Goal: Task Accomplishment & Management: Complete application form

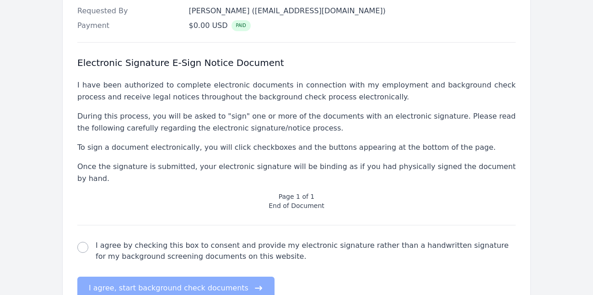
scroll to position [368, 0]
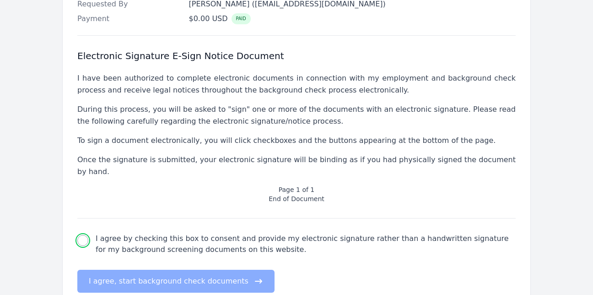
click at [85, 235] on input "I agree by checking this box to consent and provide my electronic signature rat…" at bounding box center [82, 240] width 11 height 11
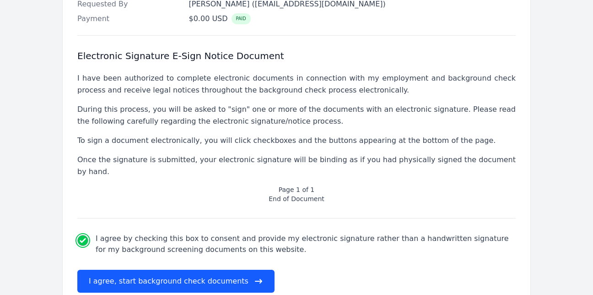
click at [85, 235] on input "I agree by checking this box to consent and provide my electronic signature rat…" at bounding box center [82, 240] width 11 height 11
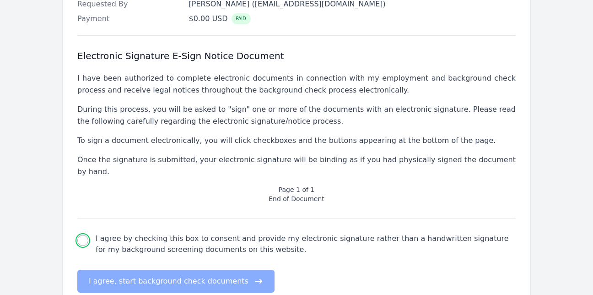
click at [85, 235] on input "I agree by checking this box to consent and provide my electronic signature rat…" at bounding box center [82, 240] width 11 height 11
checkbox input "true"
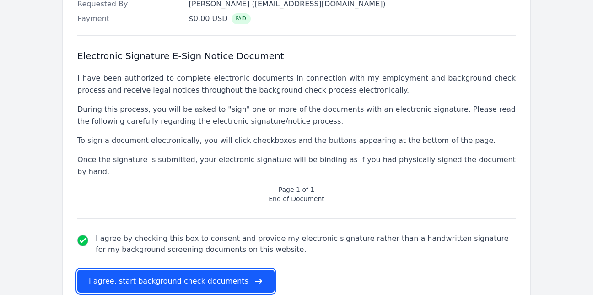
click at [128, 270] on button "I agree, start background check documents" at bounding box center [175, 281] width 197 height 23
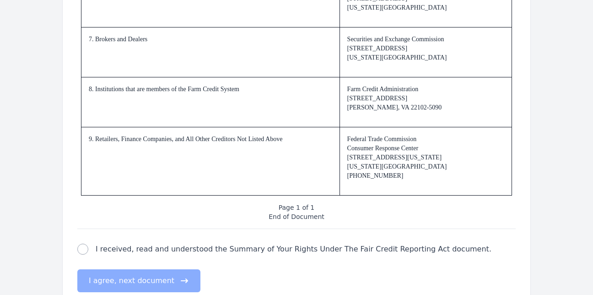
scroll to position [1442, 0]
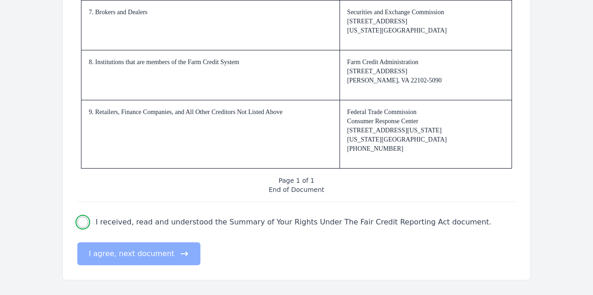
click at [79, 223] on input "I received, read and understood the Summary of Your Rights Under The Fair Credi…" at bounding box center [82, 222] width 11 height 11
checkbox input "true"
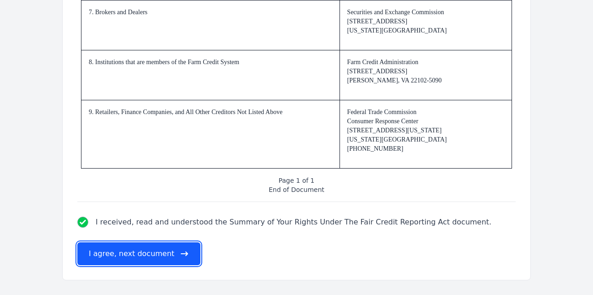
click at [105, 246] on button "I agree, next document" at bounding box center [138, 253] width 123 height 23
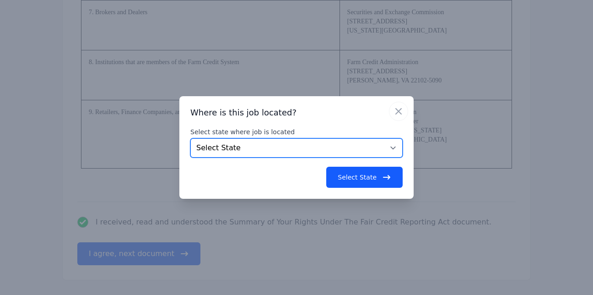
click at [391, 148] on select "Select State [US_STATE] [US_STATE] [US_STATE] [US_STATE] [US_STATE] [US_STATE] …" at bounding box center [296, 147] width 212 height 19
select select "NC"
click at [190, 138] on select "Select State [US_STATE] [US_STATE] [US_STATE] [US_STATE] [US_STATE] [US_STATE] …" at bounding box center [296, 147] width 212 height 19
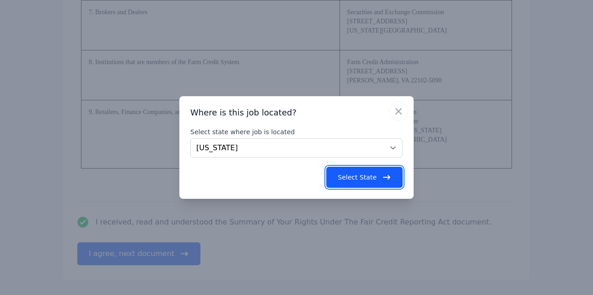
click at [343, 174] on button "Select State" at bounding box center [364, 177] width 76 height 21
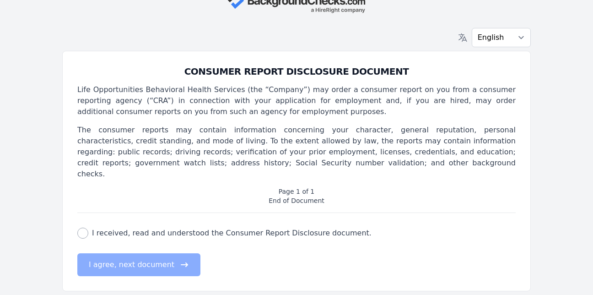
scroll to position [0, 0]
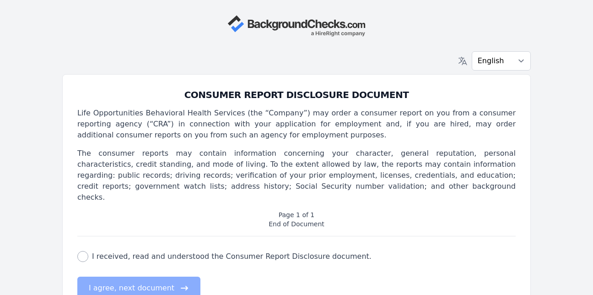
click at [76, 246] on div "CONSUMER REPORT DISCLOSURE DOCUMENT Life Opportunities Behavioral Health Servic…" at bounding box center [296, 194] width 469 height 240
click at [84, 251] on input "I received, read and understood the Consumer Report Disclosure document." at bounding box center [82, 256] width 11 height 11
checkbox input "true"
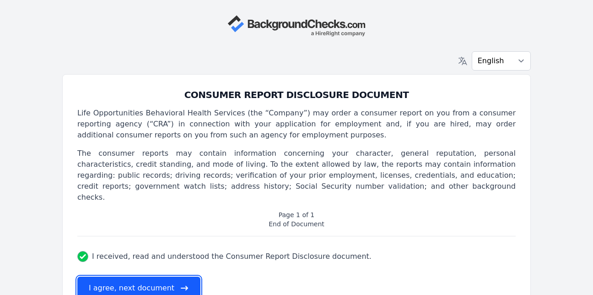
click at [105, 277] on button "I agree, next document" at bounding box center [138, 288] width 123 height 23
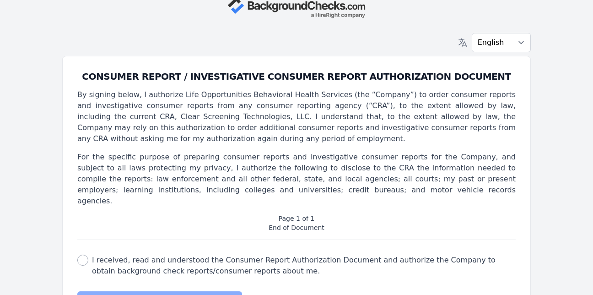
scroll to position [56, 0]
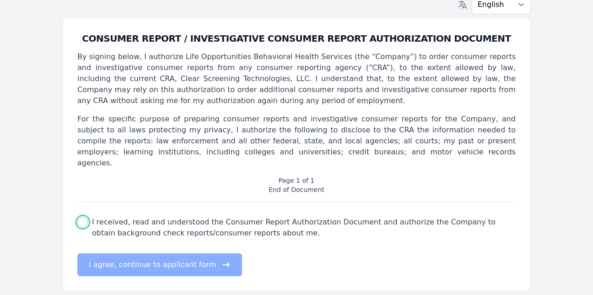
click at [81, 217] on input "I received, read and understood the Consumer Report Authorization Document and …" at bounding box center [82, 222] width 11 height 11
checkbox input "true"
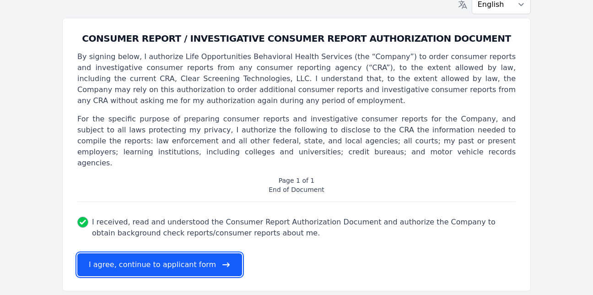
click at [120, 253] on button "I agree, continue to applicant form" at bounding box center [159, 264] width 165 height 23
select select
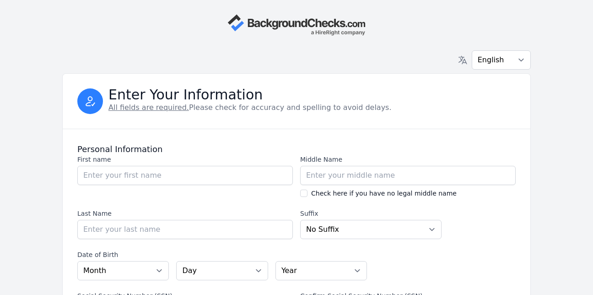
scroll to position [0, 0]
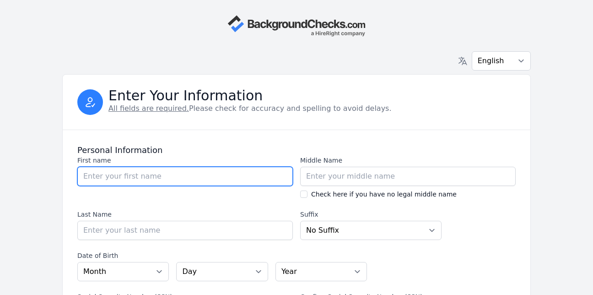
click at [117, 173] on input "First name" at bounding box center [185, 176] width 216 height 19
type input "Rashida"
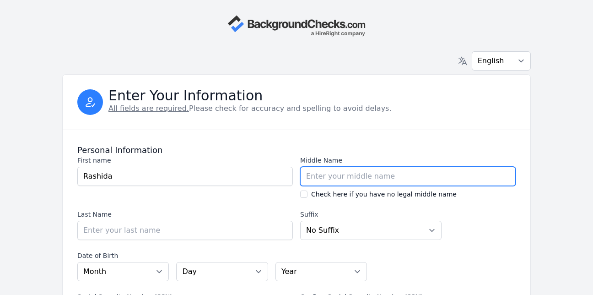
click at [313, 178] on input "Middle Name" at bounding box center [408, 176] width 216 height 19
type input "Asha"
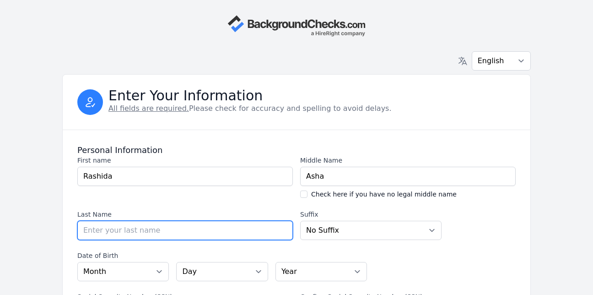
click at [186, 231] on input "Last Name" at bounding box center [185, 230] width 216 height 19
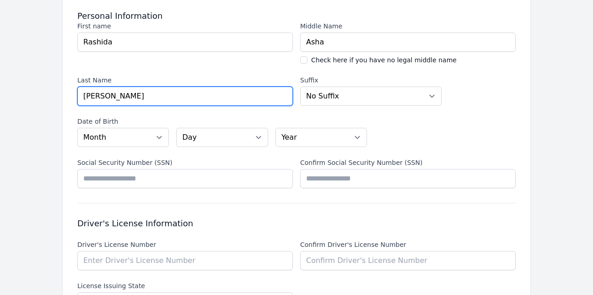
scroll to position [140, 0]
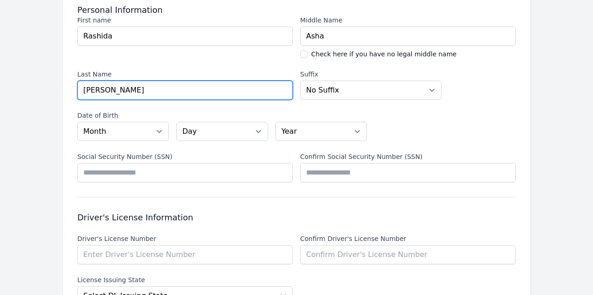
type input "[PERSON_NAME]"
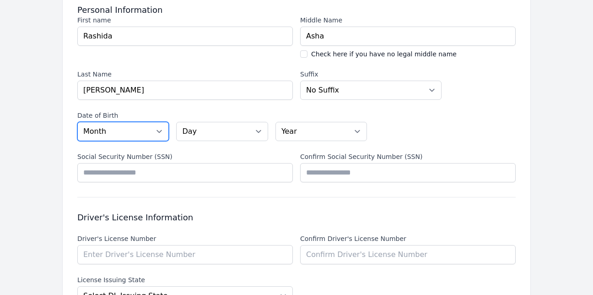
click at [159, 130] on select "Month [DATE] - [DATE] - [DATE] - [DATE] - [DATE] - [DATE] - [DATE] - [DATE] - […" at bounding box center [123, 131] width 92 height 19
select select "12"
click at [77, 122] on select "Month [DATE] - [DATE] - [DATE] - [DATE] - [DATE] - [DATE] - [DATE] - [DATE] - […" at bounding box center [123, 131] width 92 height 19
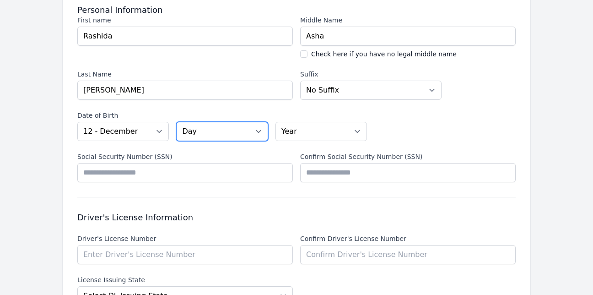
click at [257, 131] on select "Day 01 02 03 04 05 06 07 08 09 10 11 12 13 14 15 16 17 18 19 20 21 22 23 24 25 …" at bounding box center [222, 131] width 92 height 19
select select "12"
click at [176, 122] on select "Day 01 02 03 04 05 06 07 08 09 10 11 12 13 14 15 16 17 18 19 20 21 22 23 24 25 …" at bounding box center [222, 131] width 92 height 19
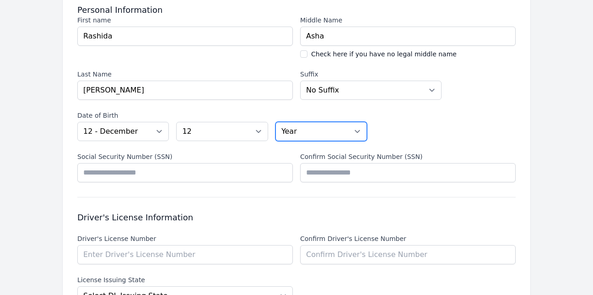
click at [361, 128] on select "Year [DATE] 2006 2005 2004 2003 2002 2001 2000 1999 1998 1997 1996 1995 1994 19…" at bounding box center [322, 131] width 92 height 19
select select "1973"
click at [276, 122] on select "Year [DATE] 2006 2005 2004 2003 2002 2001 2000 1999 1998 1997 1996 1995 1994 19…" at bounding box center [322, 131] width 92 height 19
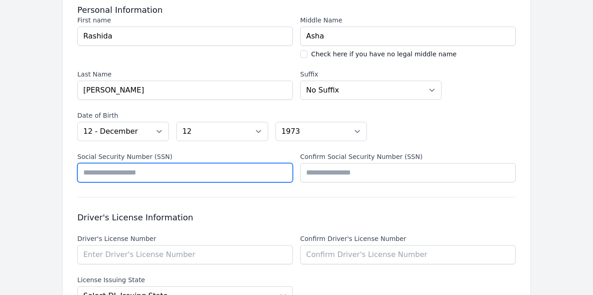
click at [128, 179] on input "Social Security Number (SSN)" at bounding box center [185, 172] width 216 height 19
type input "*"
type input "*********"
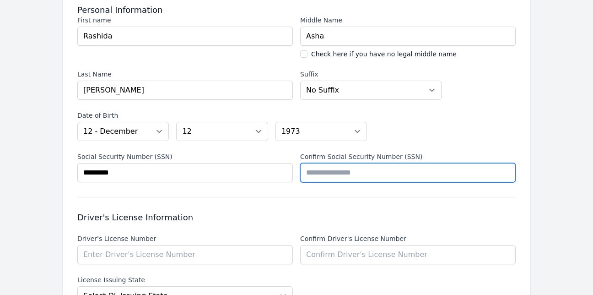
click at [320, 170] on input "Confirm Social Security Number (SSN)" at bounding box center [408, 172] width 216 height 19
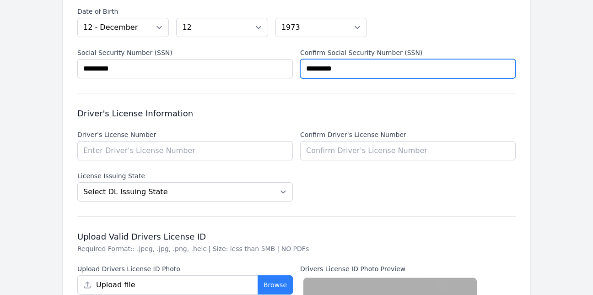
scroll to position [281, 0]
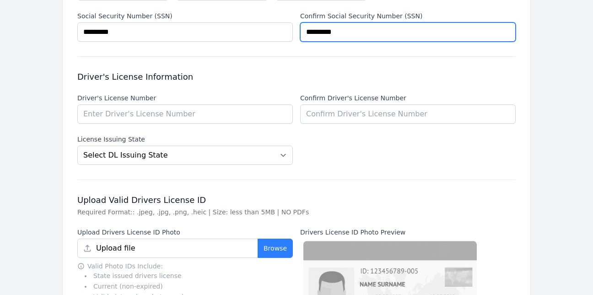
type input "*********"
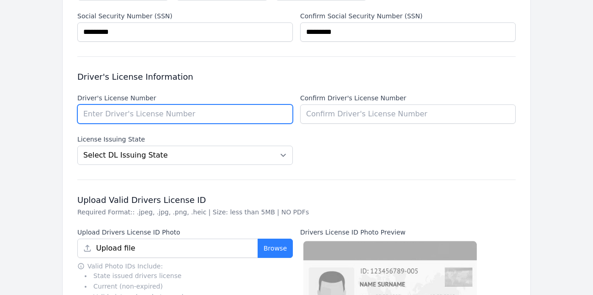
click at [84, 105] on input "Driver's License Number" at bounding box center [185, 113] width 216 height 19
type input "20698567"
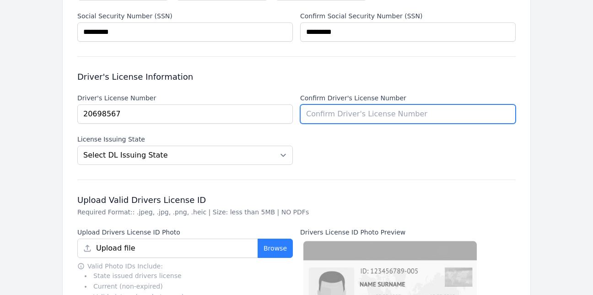
click at [309, 115] on input "Confirm Driver's License Number" at bounding box center [408, 113] width 216 height 19
type input "20698567"
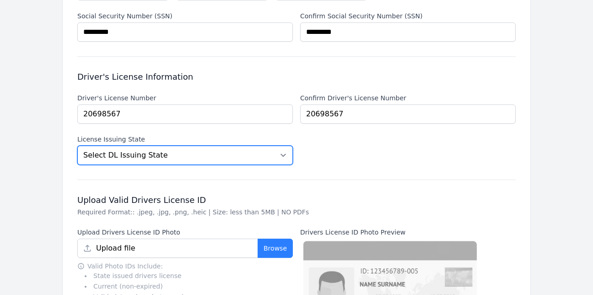
click at [286, 155] on select "Select DL [GEOGRAPHIC_DATA] State [US_STATE] [US_STATE] [US_STATE] [US_STATE] […" at bounding box center [185, 155] width 216 height 19
select select "NC"
click at [77, 146] on select "Select DL [GEOGRAPHIC_DATA] State [US_STATE] [US_STATE] [US_STATE] [US_STATE] […" at bounding box center [185, 155] width 216 height 19
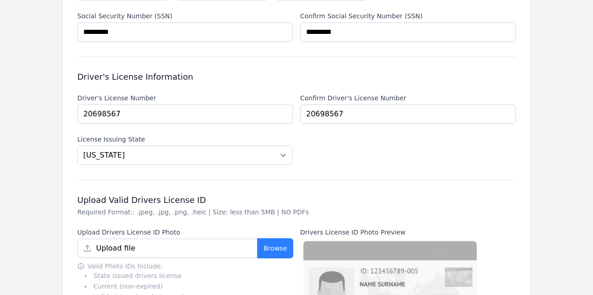
click at [280, 248] on button "Browse" at bounding box center [275, 248] width 35 height 19
type input "DRIVER LICENSE.jpg"
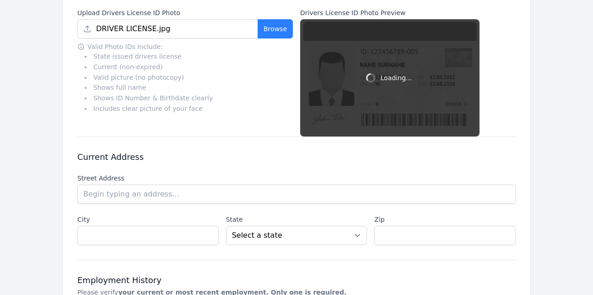
scroll to position [518, 0]
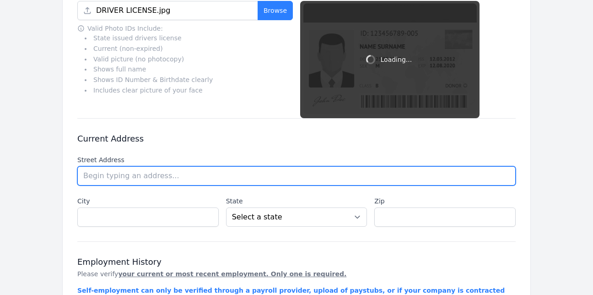
click at [120, 176] on input "text" at bounding box center [296, 175] width 439 height 19
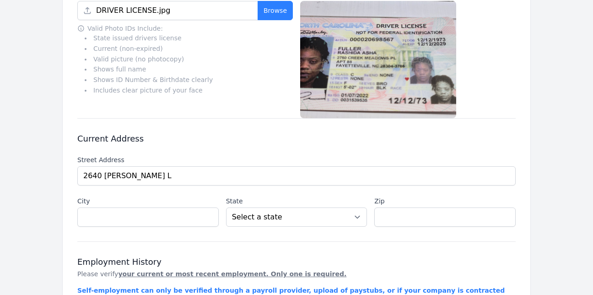
click at [0, 0] on li "[STREET_ADDRESS][PERSON_NAME]" at bounding box center [0, 0] width 0 height 0
type input "[STREET_ADDRESS][PERSON_NAME]"
type input "[GEOGRAPHIC_DATA]"
select select "NC"
type input "28304"
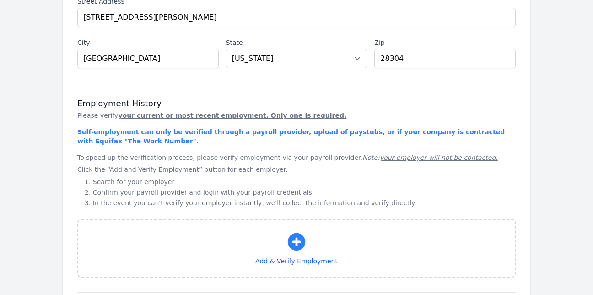
scroll to position [689, 0]
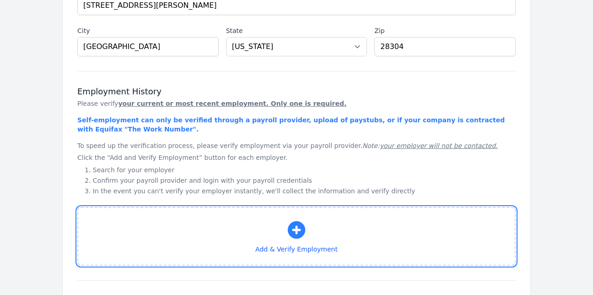
click at [294, 229] on icon "button" at bounding box center [297, 230] width 22 height 22
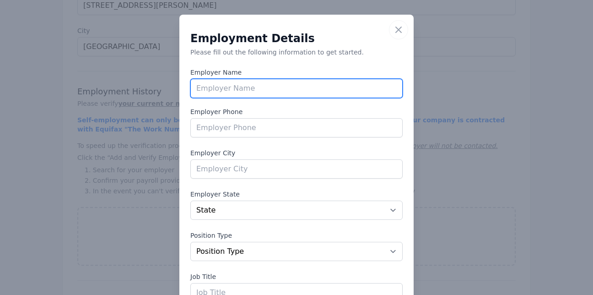
click at [217, 88] on input "text" at bounding box center [296, 88] width 212 height 19
type input "Southeastern Behavioral Health"
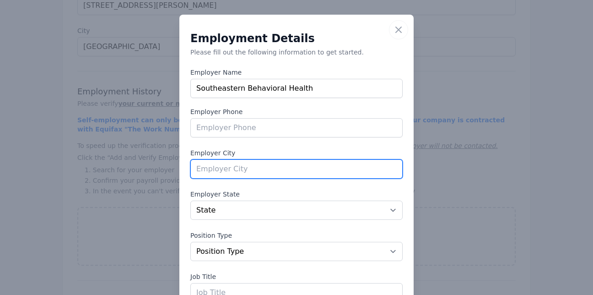
click at [216, 162] on input "text" at bounding box center [296, 168] width 212 height 19
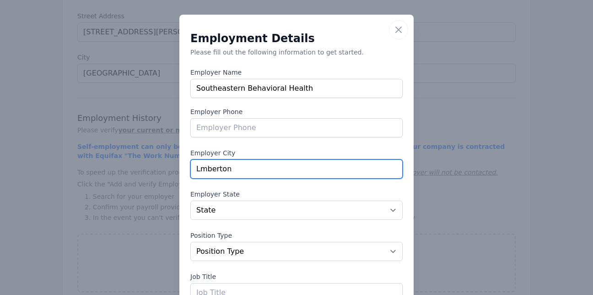
scroll to position [662, 0]
type input "Lumberton"
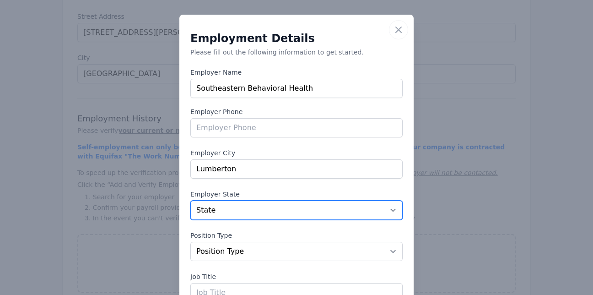
click at [391, 209] on select "State [US_STATE] [US_STATE] [US_STATE] [US_STATE] [US_STATE] [US_STATE] [US_STA…" at bounding box center [296, 210] width 212 height 19
select select "NC"
click at [190, 201] on select "State [US_STATE] [US_STATE] [US_STATE] [US_STATE] [US_STATE] [US_STATE] [US_STA…" at bounding box center [296, 210] width 212 height 19
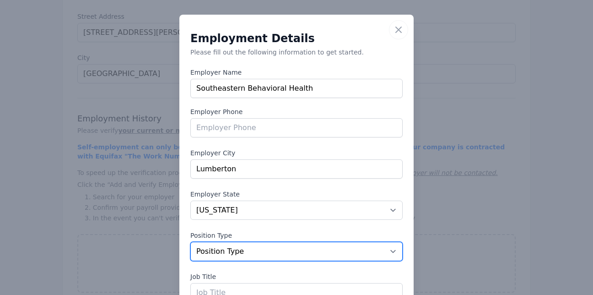
click at [387, 251] on select "Position Type Full Time Part time Self Employed Contract Internship Other" at bounding box center [296, 251] width 212 height 19
select select "fulltime"
click at [190, 242] on select "Position Type Full Time Part time Self Employed Contract Internship Other" at bounding box center [296, 251] width 212 height 19
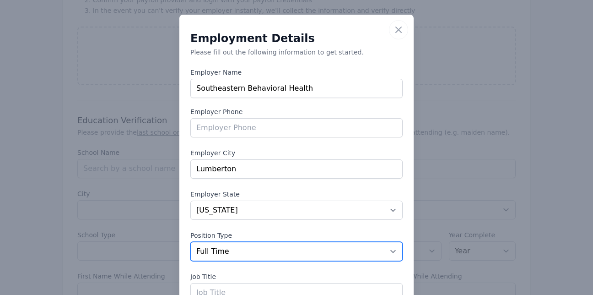
scroll to position [930, 0]
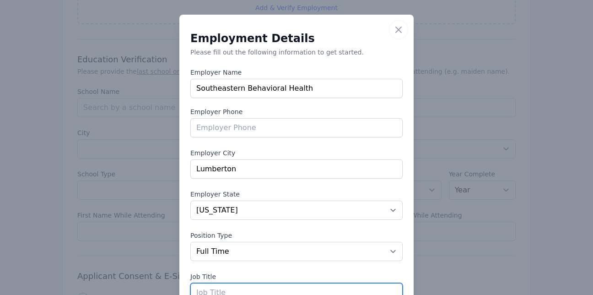
click at [242, 291] on input "text" at bounding box center [296, 292] width 212 height 19
type input "i"
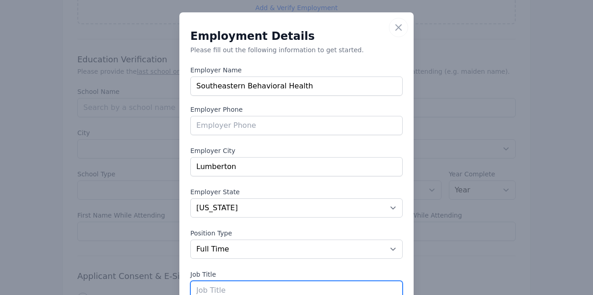
scroll to position [3, 0]
type input "Intensive In-Home Team Lead"
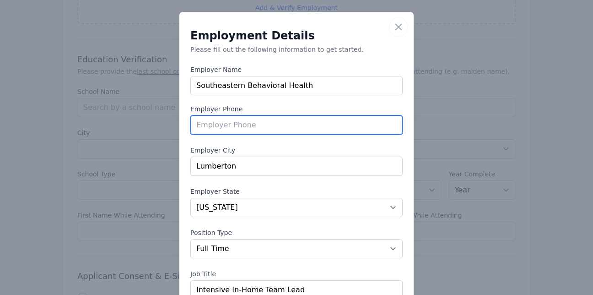
click at [238, 125] on input "tel" at bounding box center [296, 124] width 212 height 19
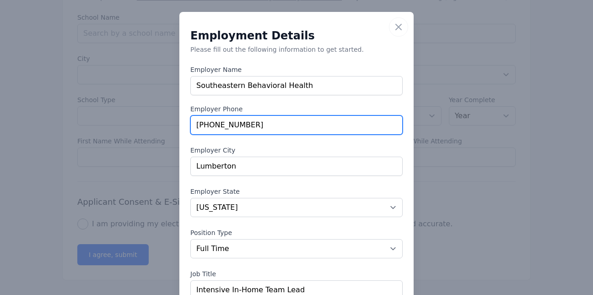
scroll to position [2, 0]
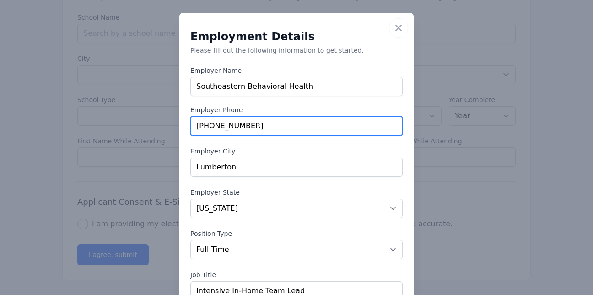
type input "[PHONE_NUMBER]"
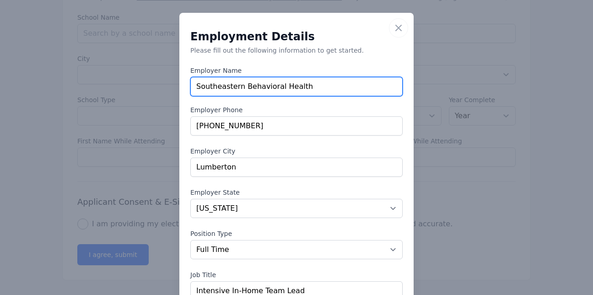
drag, startPoint x: 255, startPoint y: 90, endPoint x: 305, endPoint y: 92, distance: 50.4
click at [305, 92] on input "Southeastern Behavioral Health" at bounding box center [296, 86] width 212 height 19
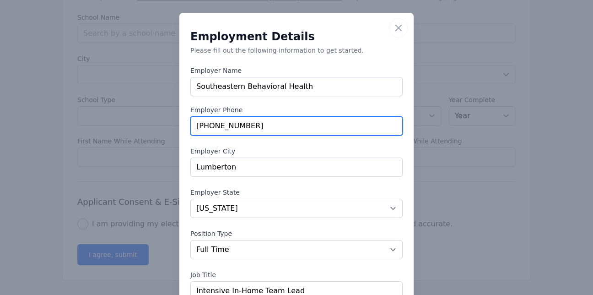
drag, startPoint x: 235, startPoint y: 130, endPoint x: 243, endPoint y: 130, distance: 8.3
click at [243, 130] on input "[PHONE_NUMBER]" at bounding box center [296, 125] width 212 height 19
drag, startPoint x: 220, startPoint y: 126, endPoint x: 243, endPoint y: 130, distance: 23.6
click at [243, 130] on input "[PHONE_NUMBER]" at bounding box center [296, 125] width 212 height 19
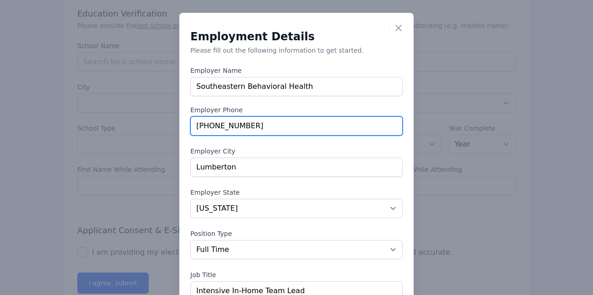
scroll to position [1004, 0]
